Goal: Information Seeking & Learning: Learn about a topic

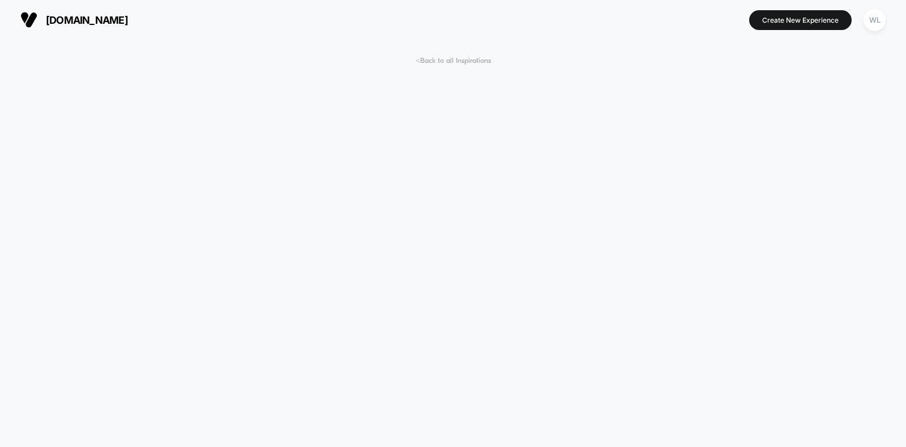
click at [476, 61] on span "< Back to all Inspirations" at bounding box center [453, 61] width 75 height 8
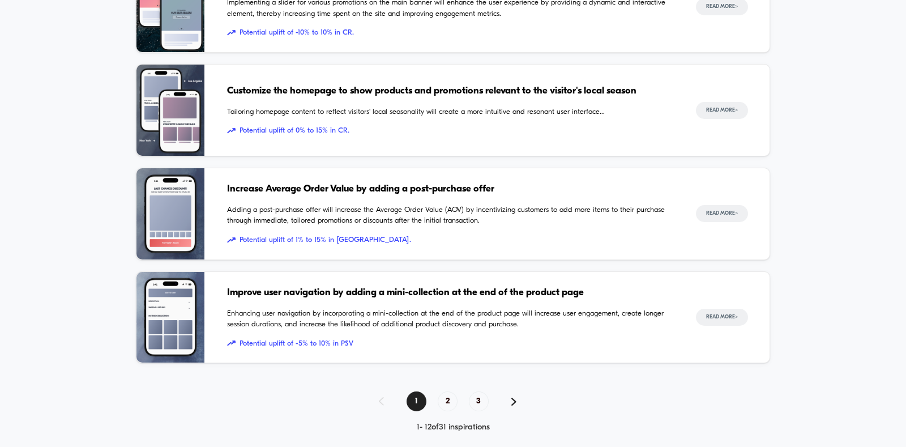
scroll to position [1088, 0]
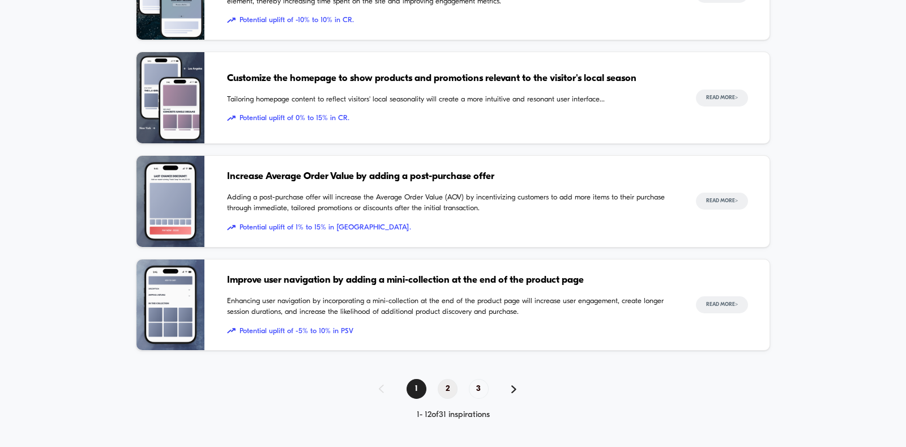
click at [440, 384] on span "2" at bounding box center [448, 389] width 20 height 20
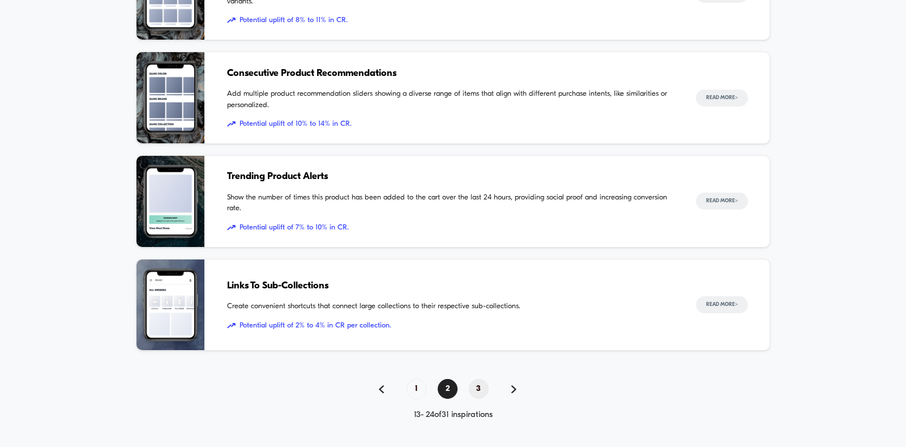
click at [483, 387] on span "3" at bounding box center [479, 389] width 20 height 20
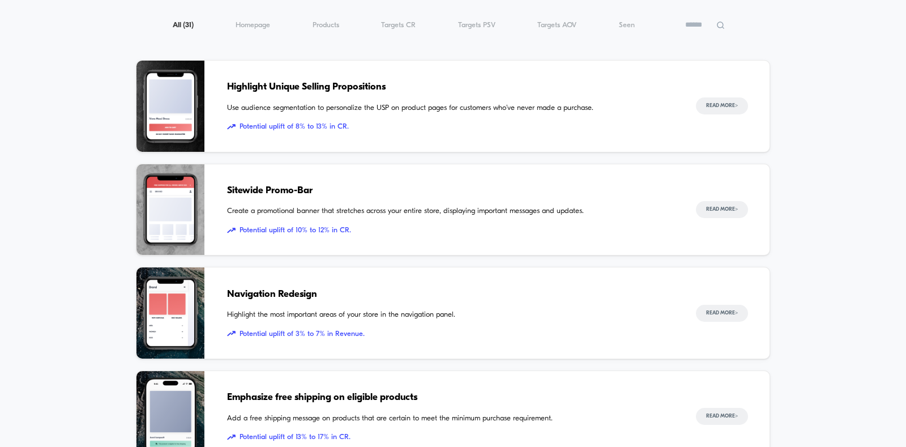
scroll to position [147, 0]
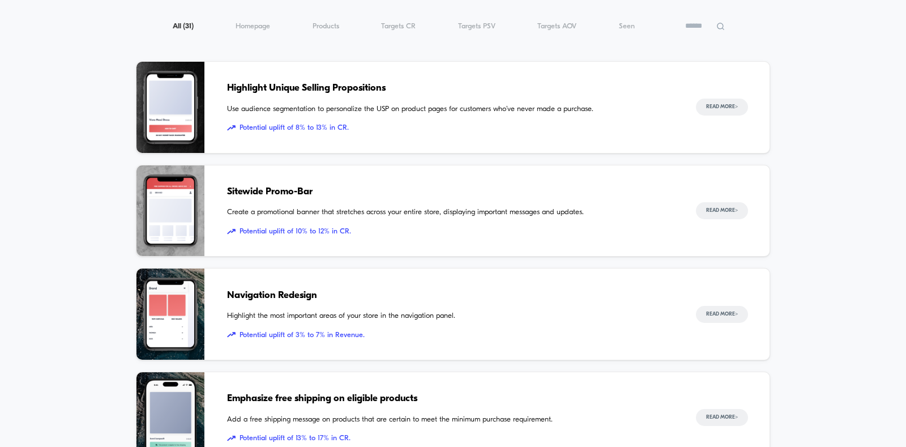
click at [176, 129] on img at bounding box center [170, 107] width 68 height 91
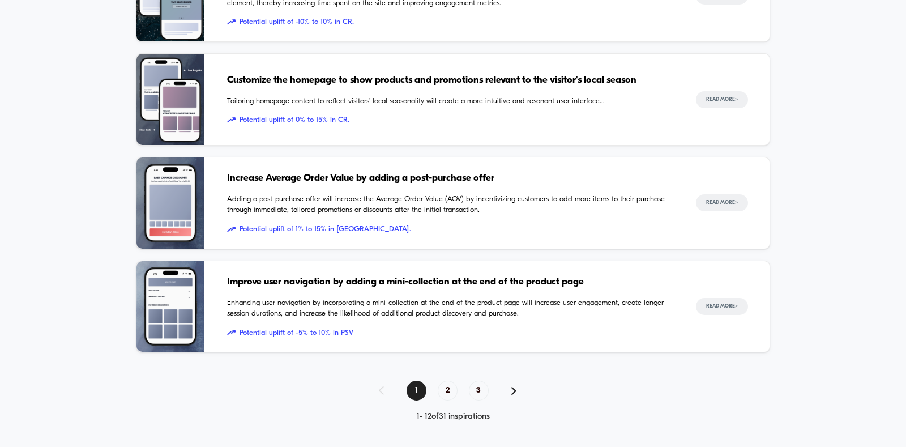
scroll to position [1088, 0]
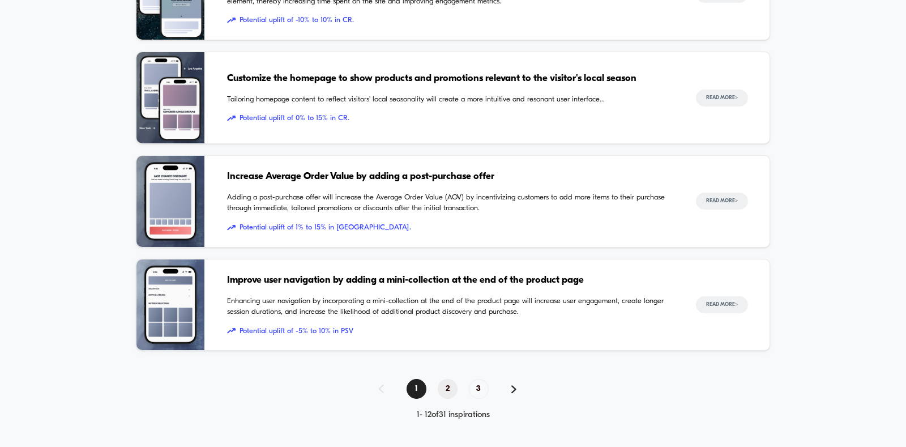
click at [448, 379] on span "2" at bounding box center [448, 389] width 20 height 20
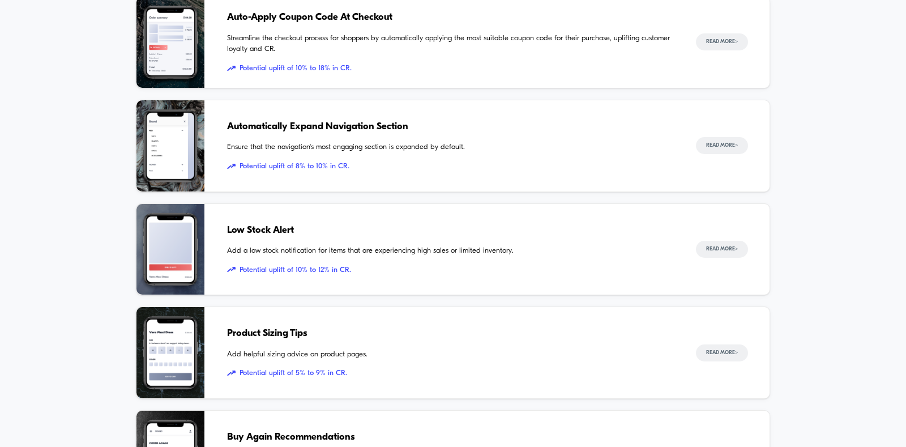
scroll to position [521, 0]
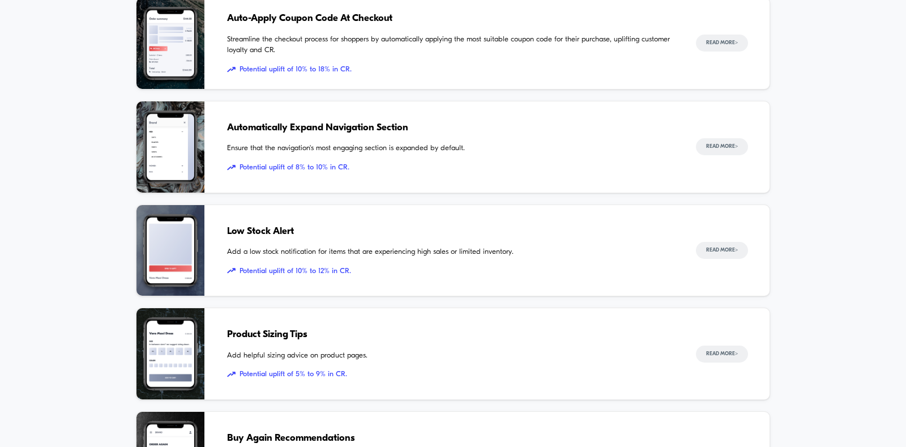
click at [294, 237] on span "Low Stock Alert" at bounding box center [450, 231] width 446 height 15
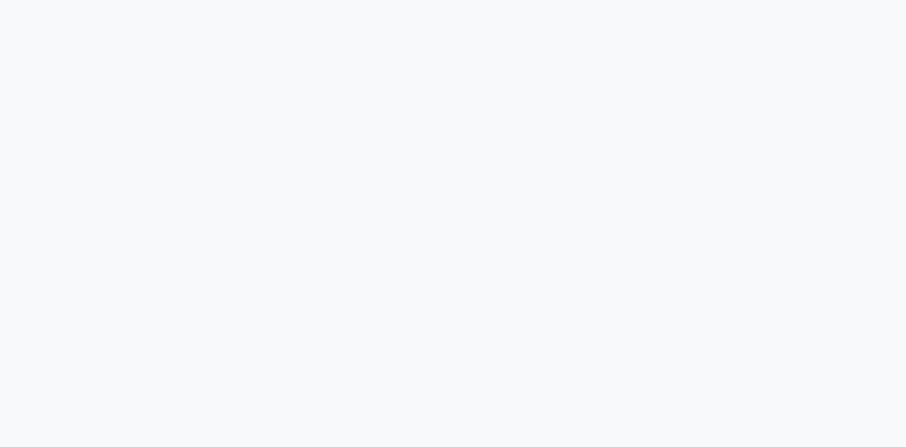
scroll to position [919, 0]
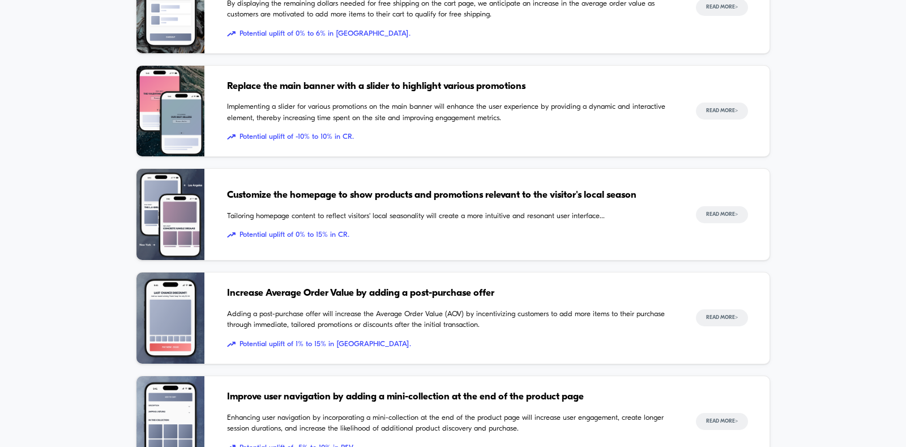
scroll to position [990, 0]
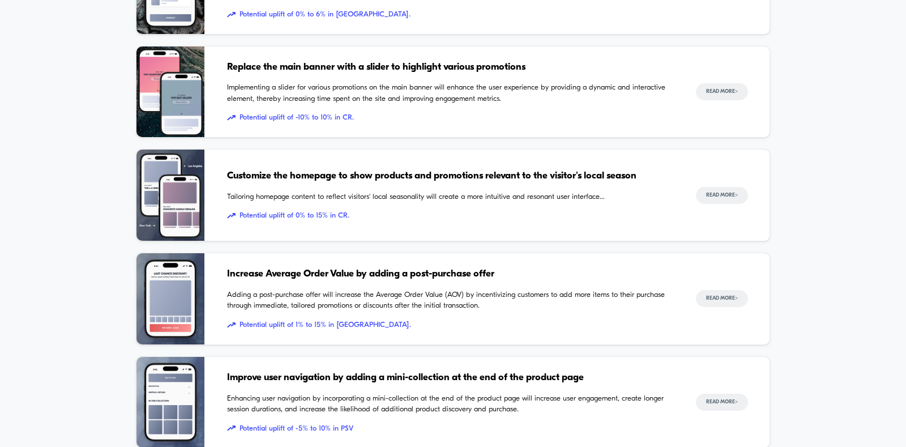
click at [430, 194] on span "Tailoring homepage content to reflect visitors' local seasonality will create a…" at bounding box center [450, 196] width 446 height 11
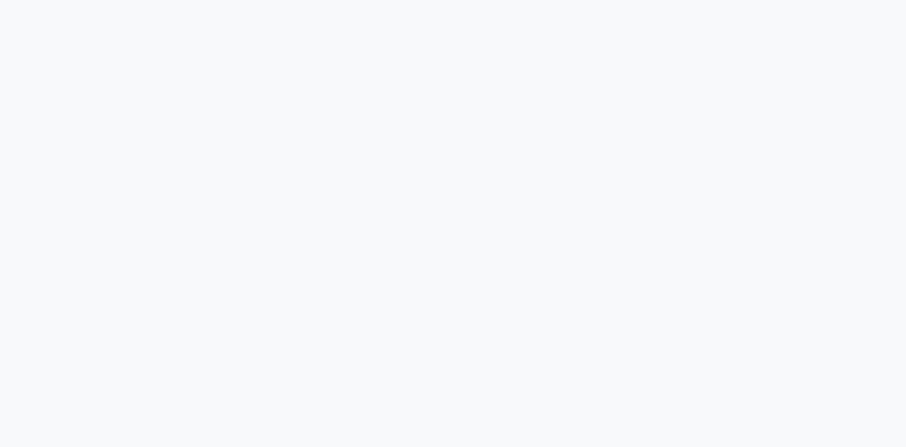
scroll to position [2548, 0]
